Goal: Task Accomplishment & Management: Manage account settings

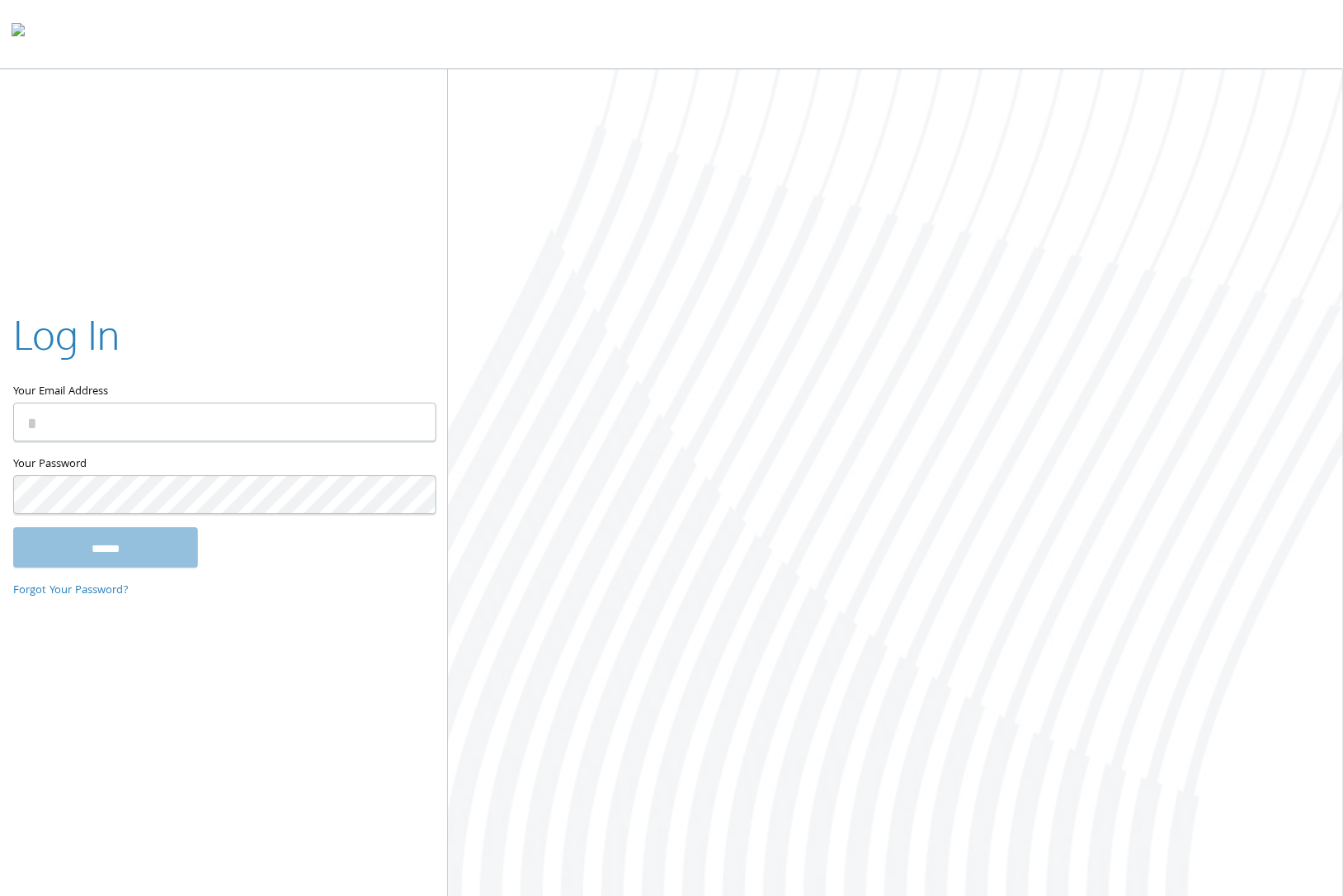
type input "**********"
click at [109, 549] on input "******" at bounding box center [105, 547] width 184 height 39
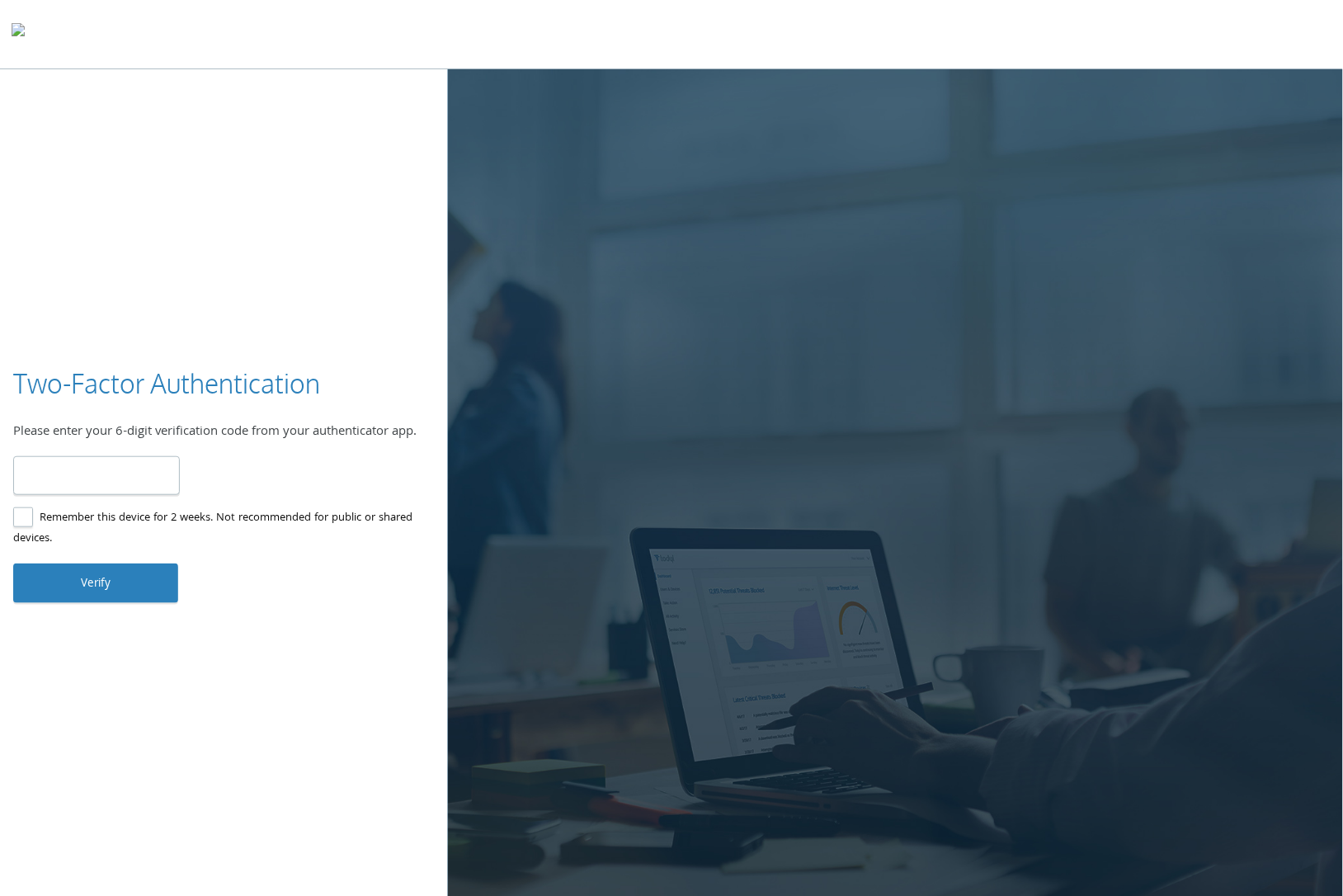
type input "******"
click at [81, 584] on button "Verify" at bounding box center [96, 583] width 165 height 39
